Goal: Task Accomplishment & Management: Use online tool/utility

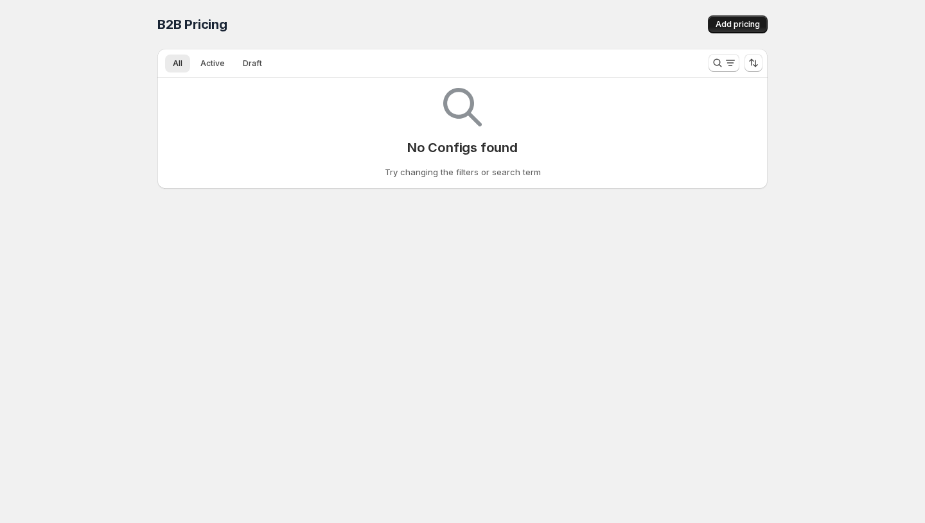
click at [720, 28] on span "Add pricing" at bounding box center [737, 24] width 44 height 10
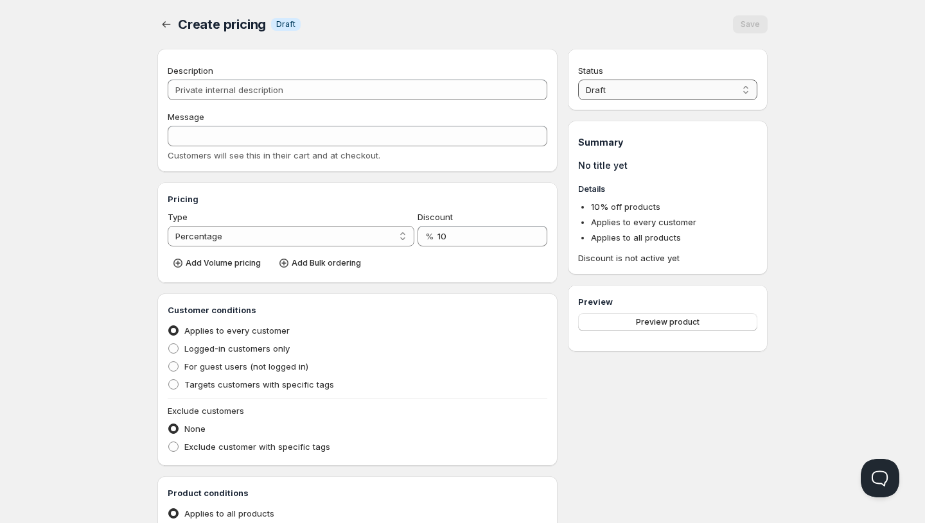
click at [602, 87] on select "Draft Active" at bounding box center [667, 90] width 179 height 21
select select "1"
click at [578, 80] on select "Draft Active" at bounding box center [667, 90] width 179 height 21
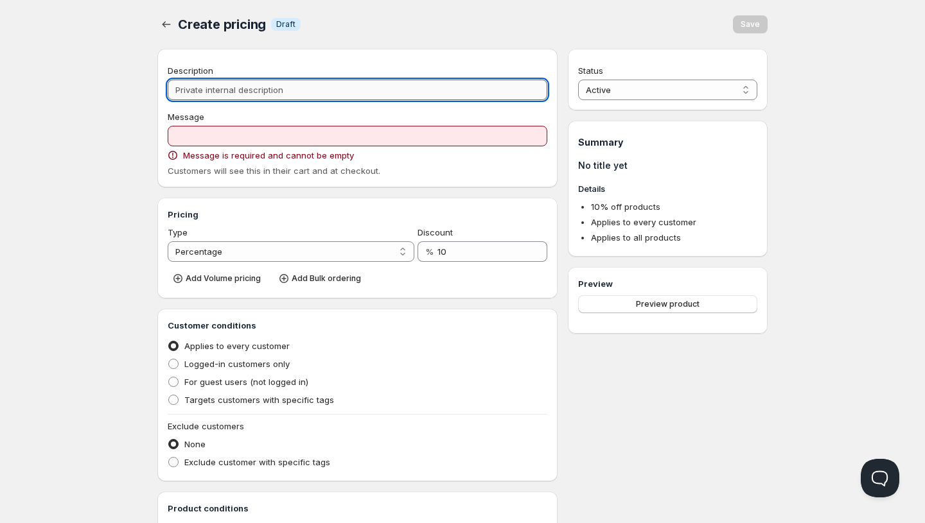
click at [392, 81] on input "Description" at bounding box center [357, 90] width 379 height 21
type input "p"
type input "P"
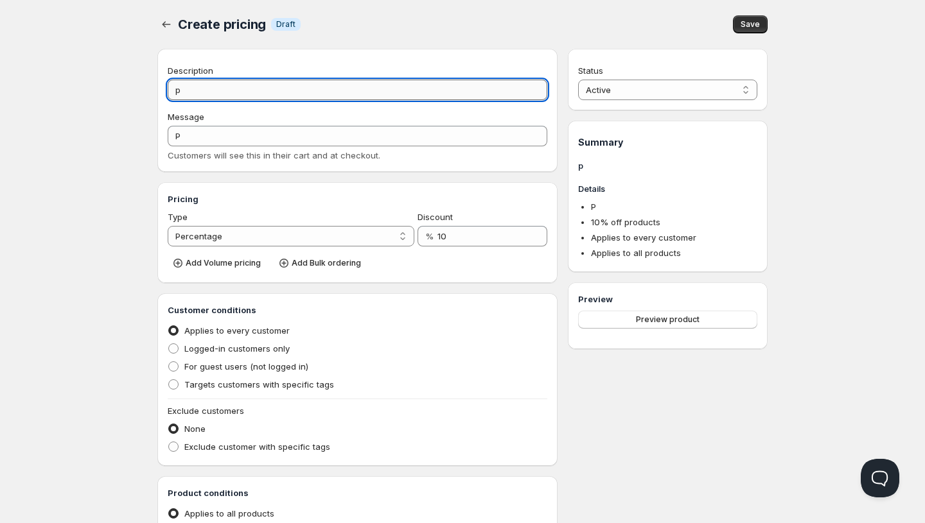
type input "pr"
type input "PR"
type input "pri"
type input "PRI"
type input "priv"
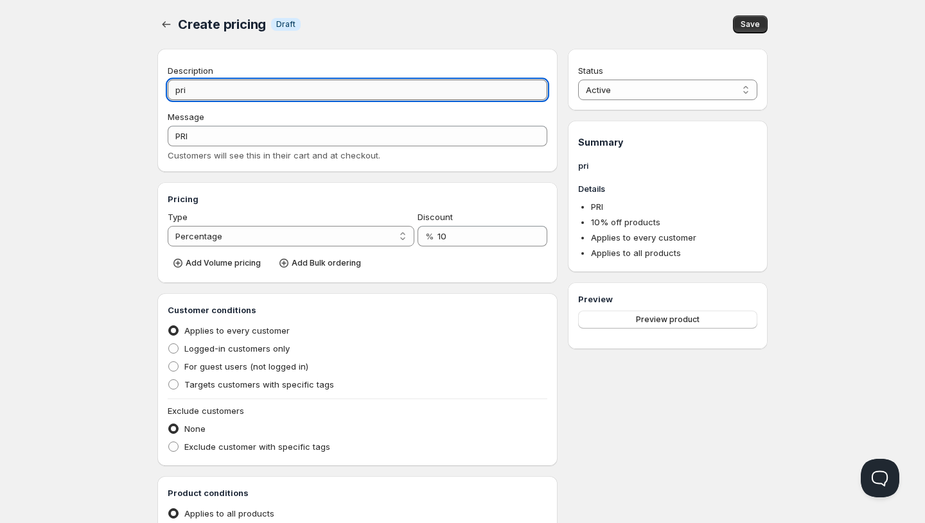
type input "PRIV"
type input "prive"
type input "PRIVE"
type input "priv"
type input "PRIV"
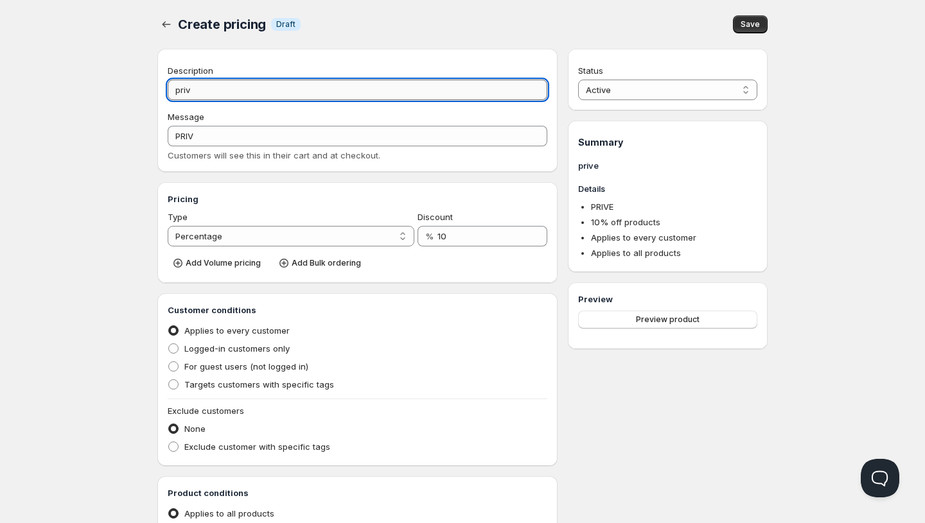
type input "pri"
type input "PRI"
type input "priv"
type input "PRIV"
type input "[PERSON_NAME]"
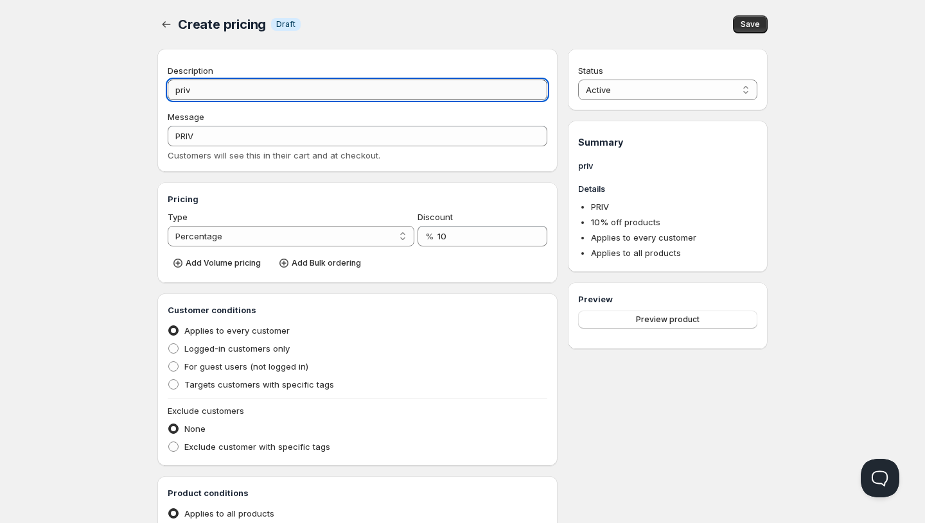
type input "[PERSON_NAME]"
type input "privat"
type input "PRIVAT"
type input "private"
type input "PRIVATE"
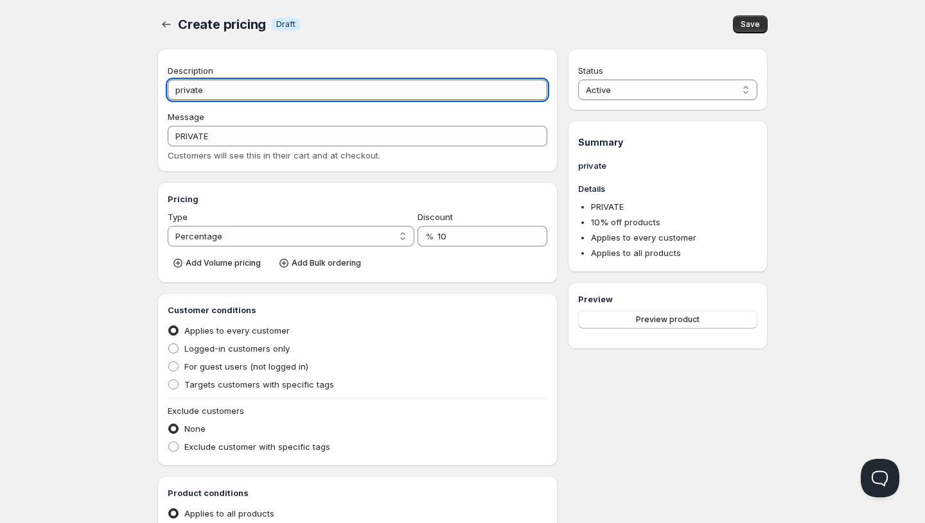
type input "private p"
type input "PRIVATE_P"
type input "private pr"
type input "PRIVATE_PR"
type input "private pri"
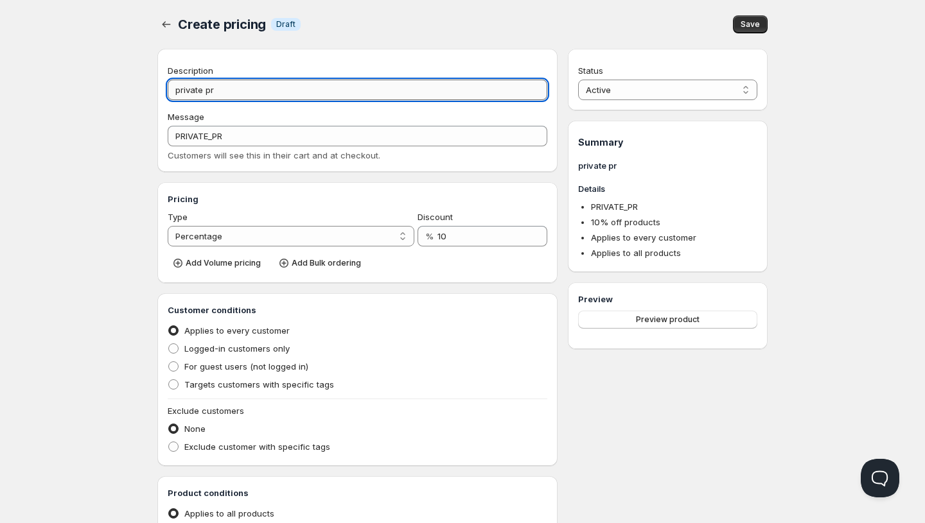
type input "PRIVATE_PRI"
type input "private pric"
type input "PRIVATE_PRIC"
type input "private prici"
type input "PRIVATE_PRICI"
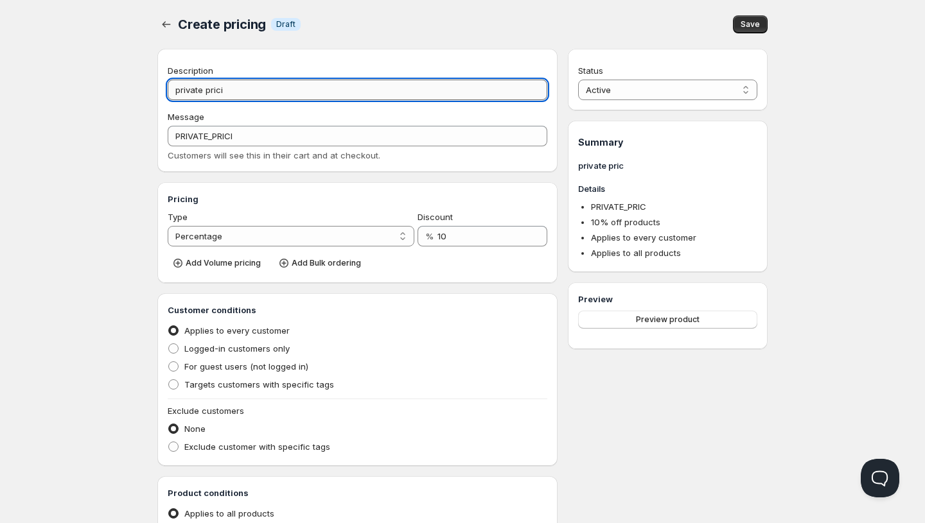
type input "private pricin"
type input "PRIVATE_PRICIN"
type input "private pricing"
type input "PRIVATE_PRICING"
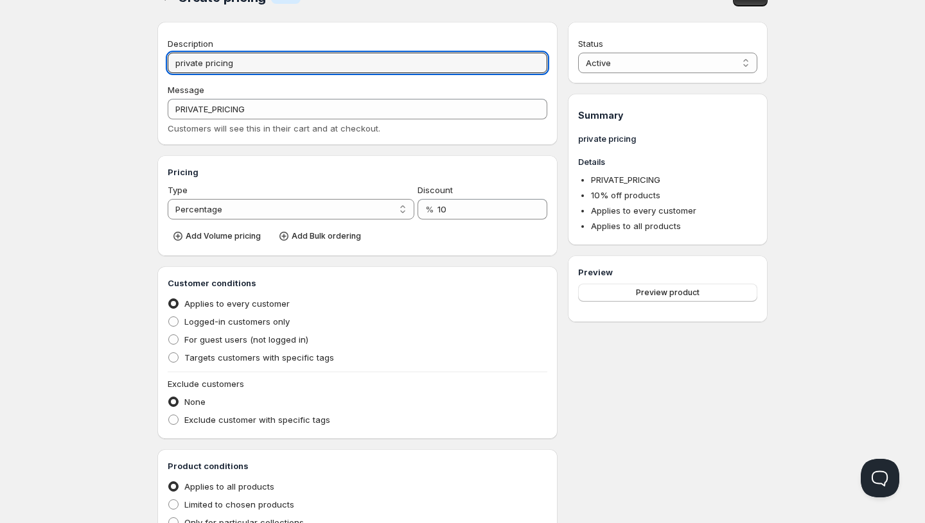
scroll to position [32, 0]
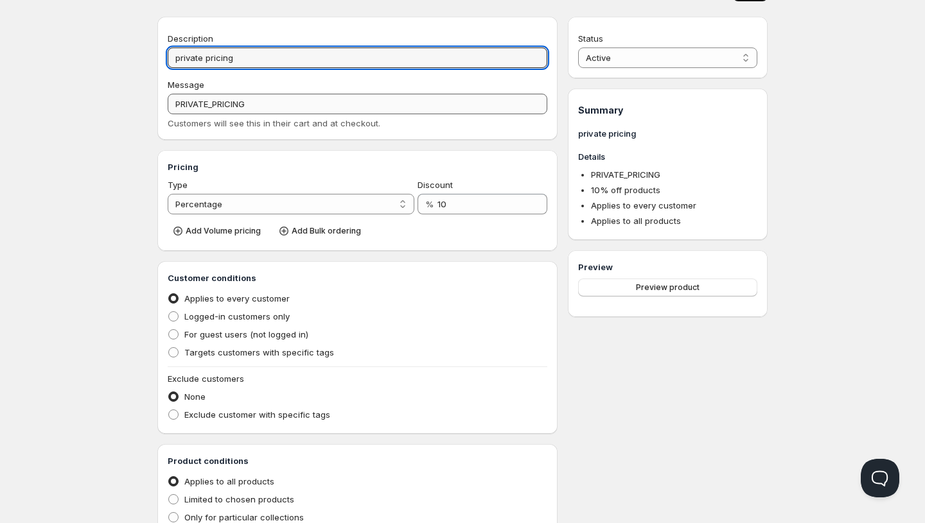
type input "private pricing"
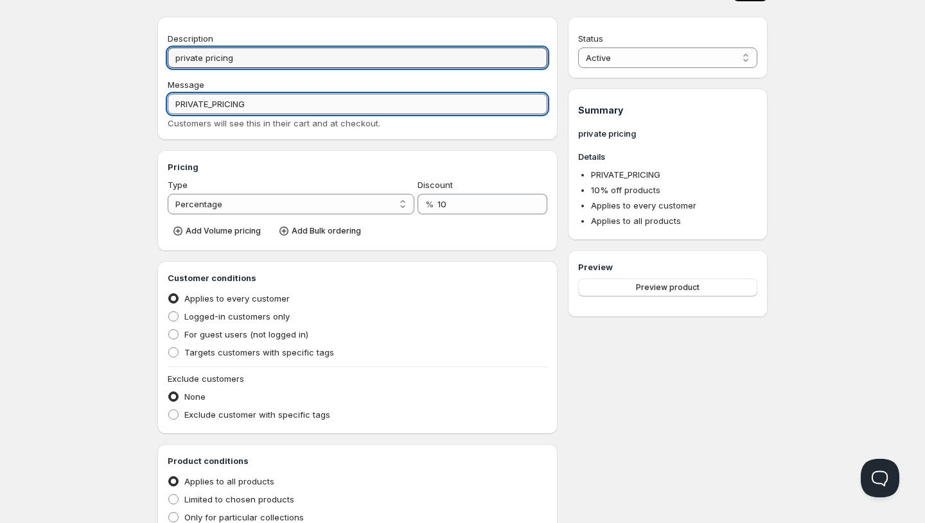
click at [357, 105] on input "PRIVATE_PRICING" at bounding box center [357, 104] width 379 height 21
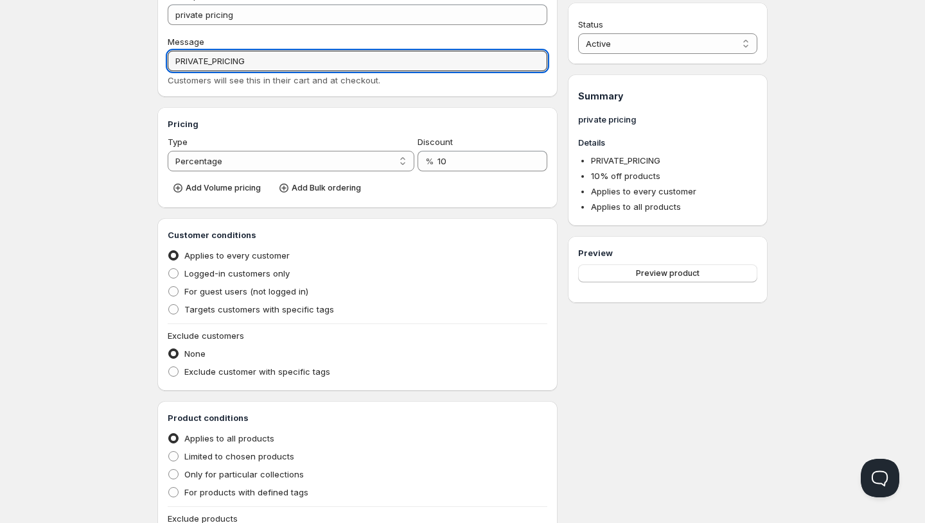
scroll to position [79, 0]
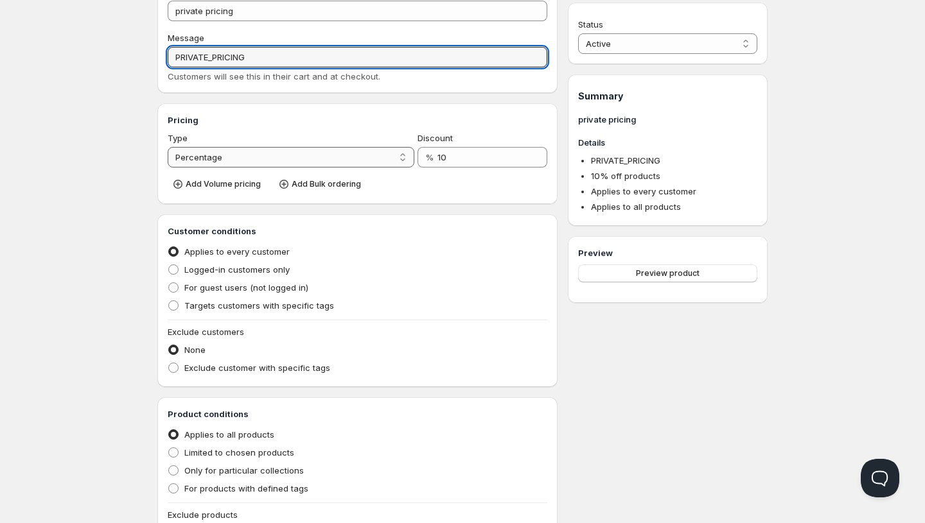
click at [322, 159] on select "Percentage Absolute" at bounding box center [291, 157] width 247 height 21
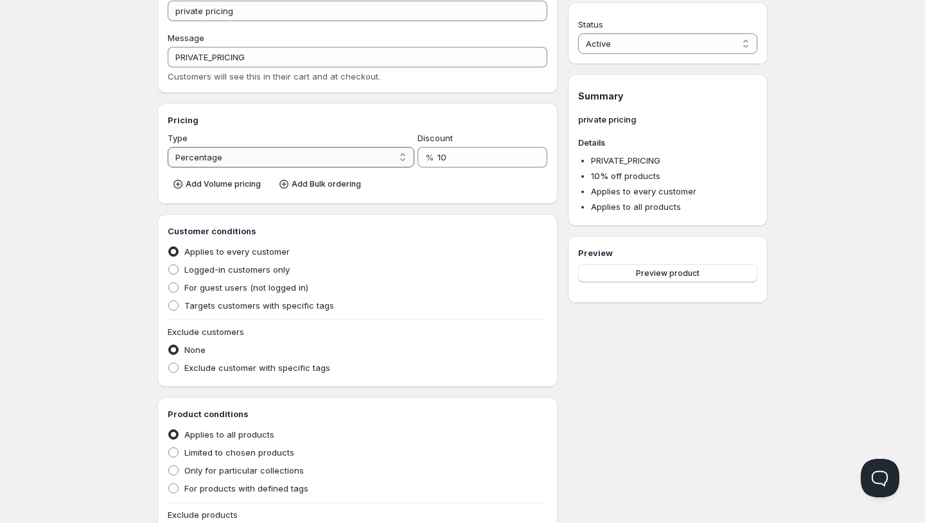
click at [168, 147] on select "Percentage Absolute" at bounding box center [291, 157] width 247 height 21
drag, startPoint x: 471, startPoint y: 162, endPoint x: 339, endPoint y: 159, distance: 131.7
click at [339, 159] on div "Type Percentage Absolute Percentage Discount % 10" at bounding box center [357, 150] width 379 height 36
type input "50"
click at [315, 225] on h3 "Customer conditions" at bounding box center [357, 231] width 379 height 13
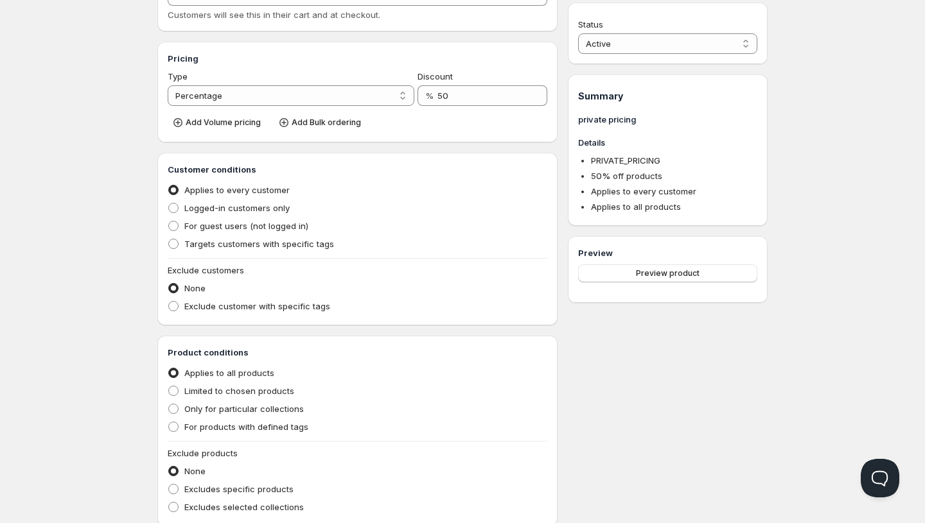
scroll to position [141, 0]
click at [177, 243] on span at bounding box center [173, 243] width 10 height 10
click at [169, 239] on input "Targets customers with specific tags" at bounding box center [168, 238] width 1 height 1
radio input "true"
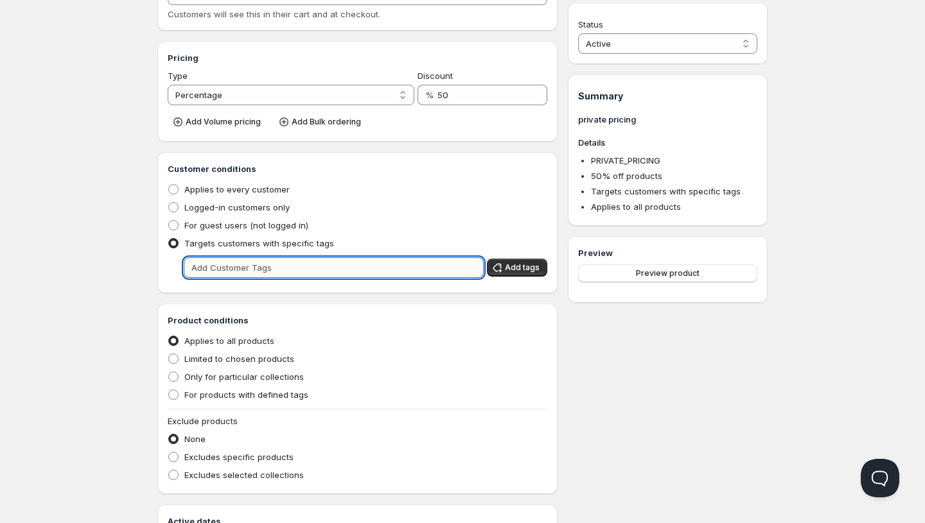
click at [258, 271] on input "text" at bounding box center [334, 267] width 300 height 21
type input "[PERSON_NAME]"
click at [534, 272] on span "Add tags" at bounding box center [522, 268] width 35 height 10
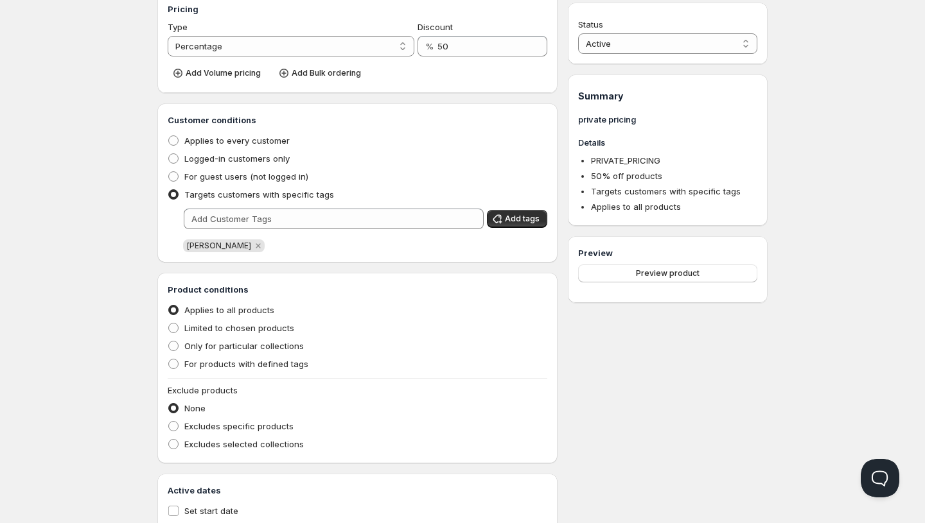
scroll to position [197, 0]
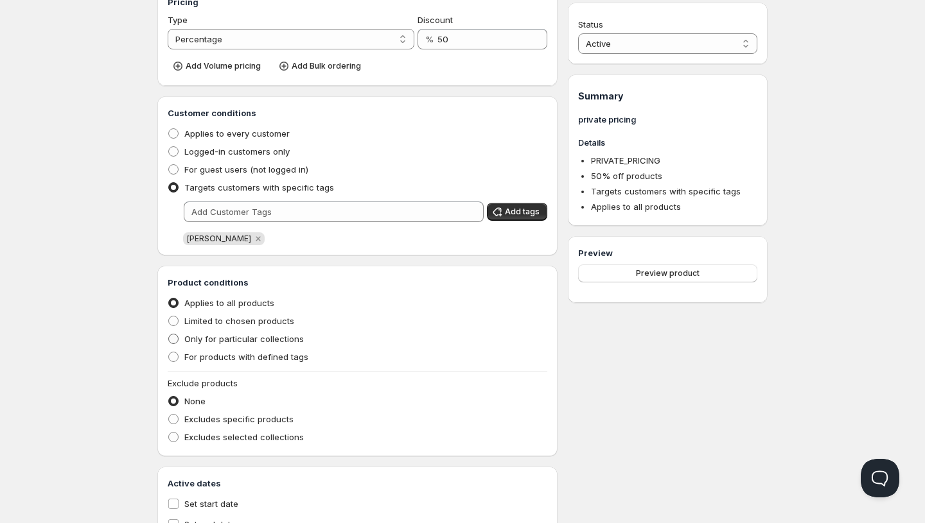
click at [174, 338] on span at bounding box center [173, 339] width 10 height 10
click at [169, 335] on input "Only for particular collections" at bounding box center [168, 334] width 1 height 1
radio input "true"
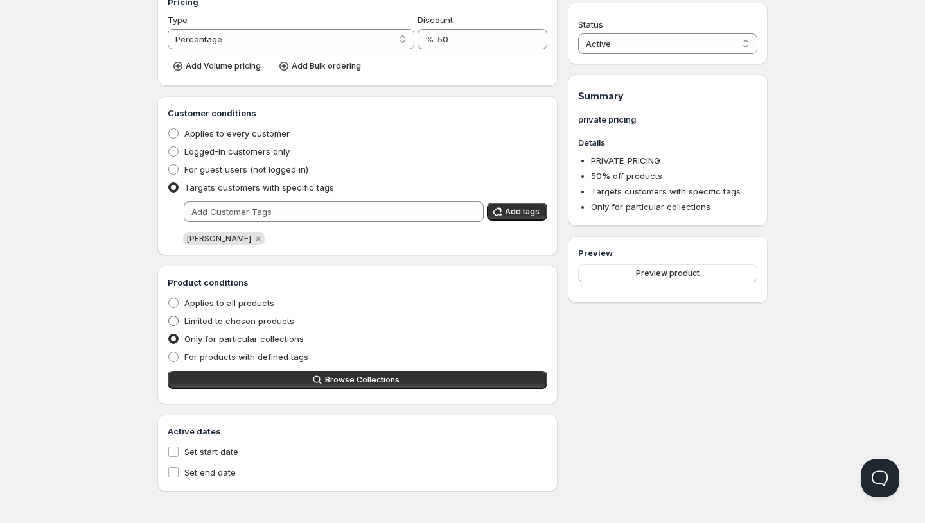
click at [174, 324] on span at bounding box center [173, 321] width 10 height 10
click at [169, 317] on input "Limited to chosen products" at bounding box center [168, 316] width 1 height 1
radio input "true"
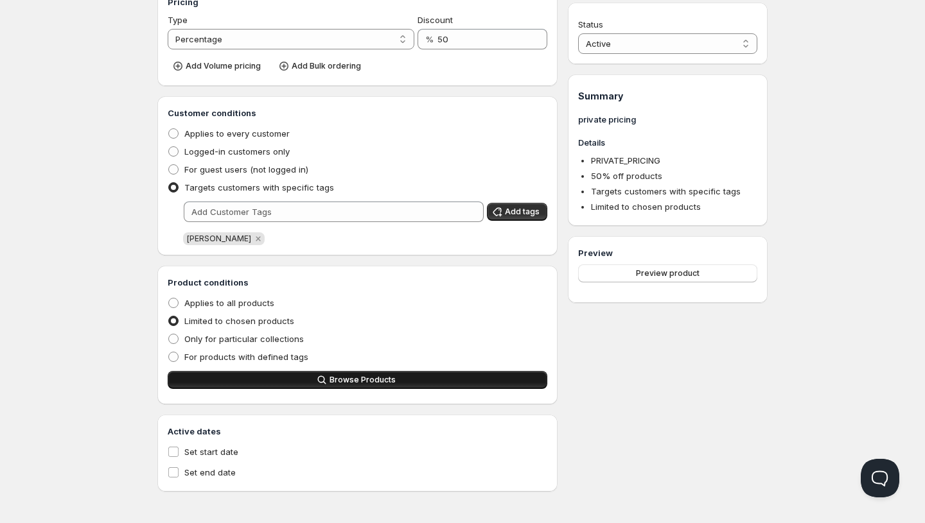
click at [365, 378] on span "Browse Products" at bounding box center [362, 380] width 66 height 10
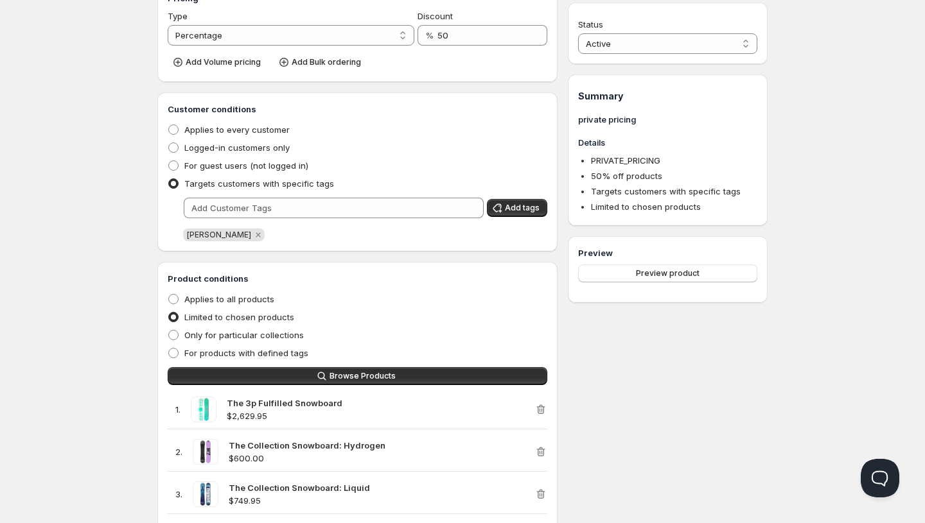
scroll to position [0, 0]
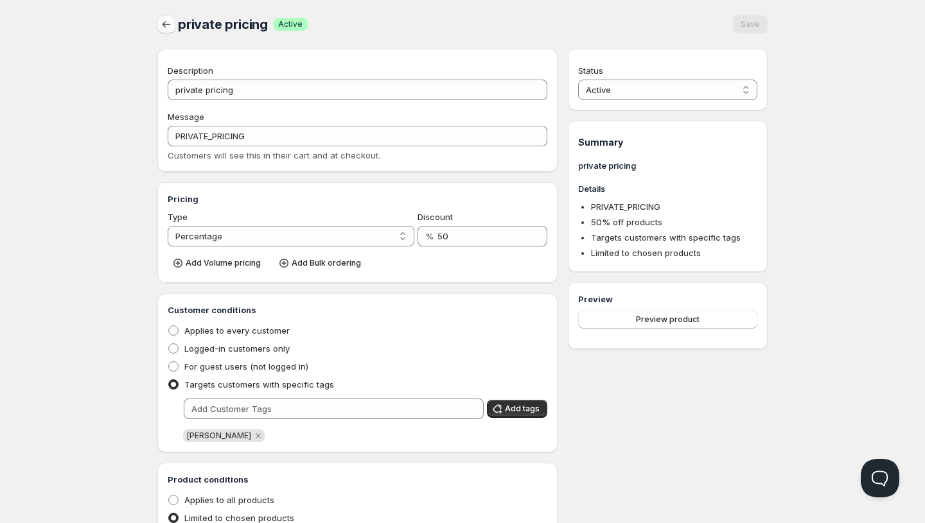
click at [173, 30] on button "button" at bounding box center [166, 24] width 18 height 18
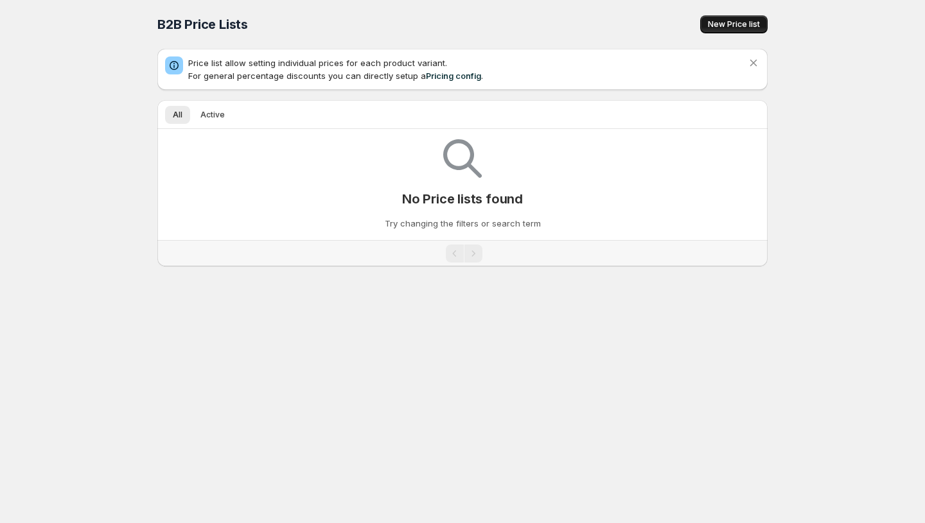
click at [758, 21] on span "New Price list" at bounding box center [734, 24] width 52 height 10
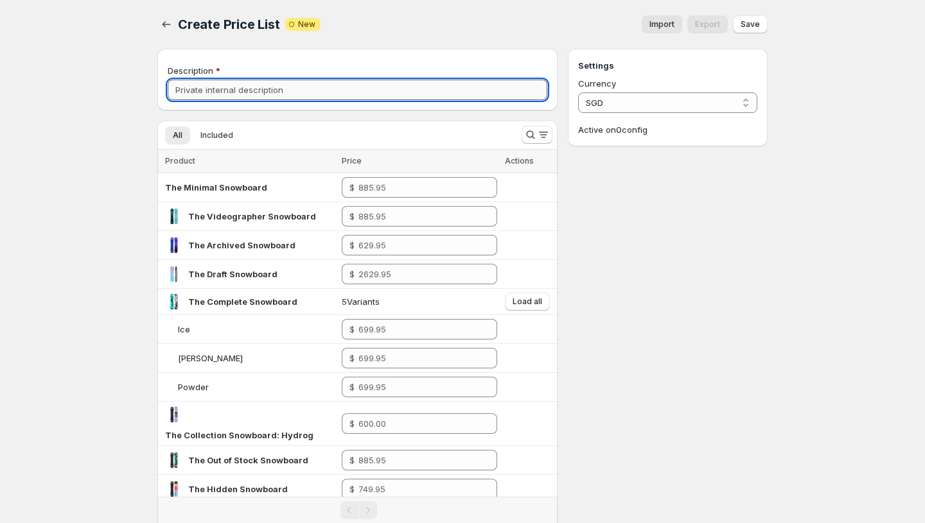
click at [327, 94] on input "Description" at bounding box center [357, 90] width 379 height 21
